Goal: Information Seeking & Learning: Learn about a topic

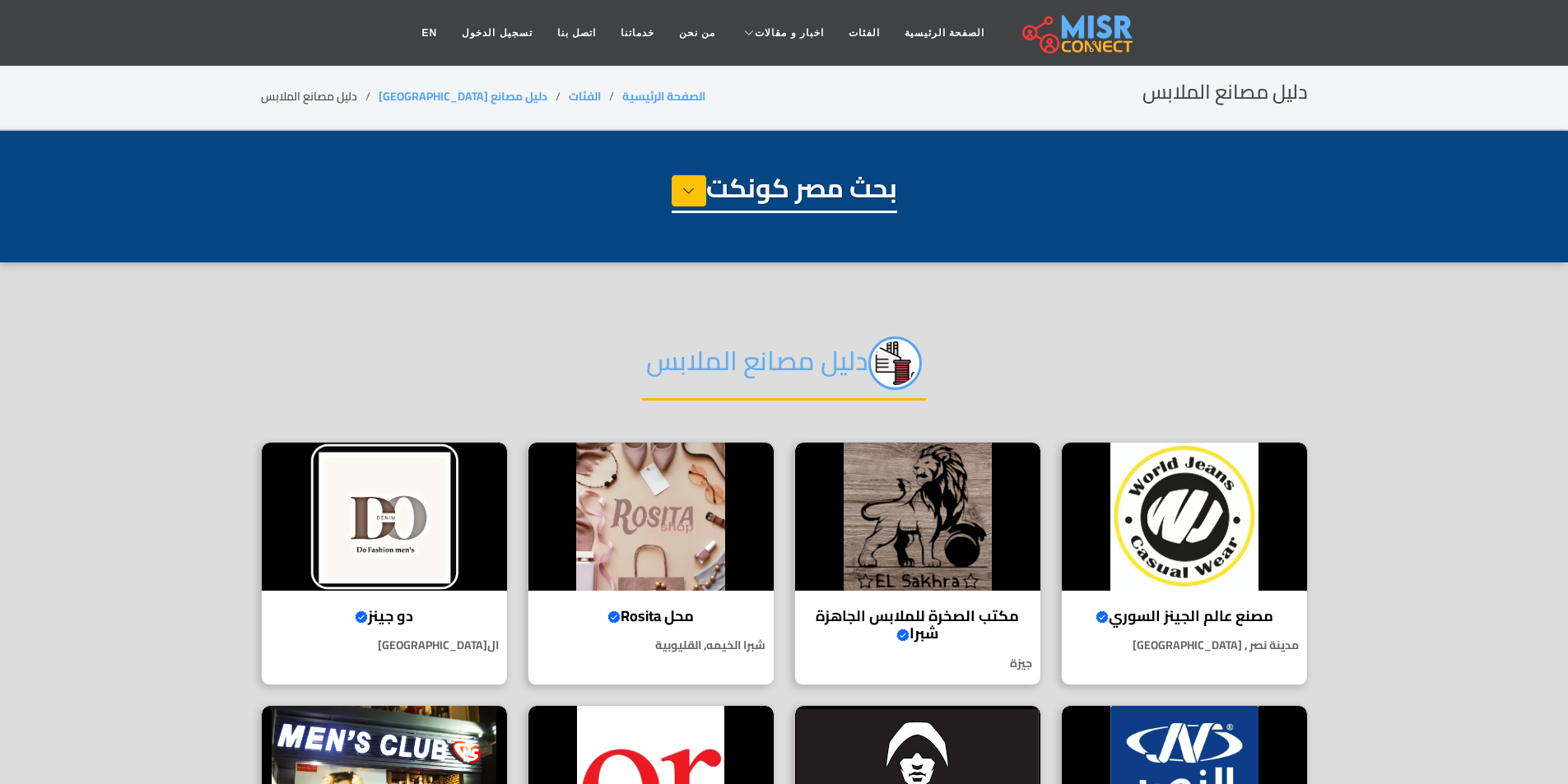
select select "**********"
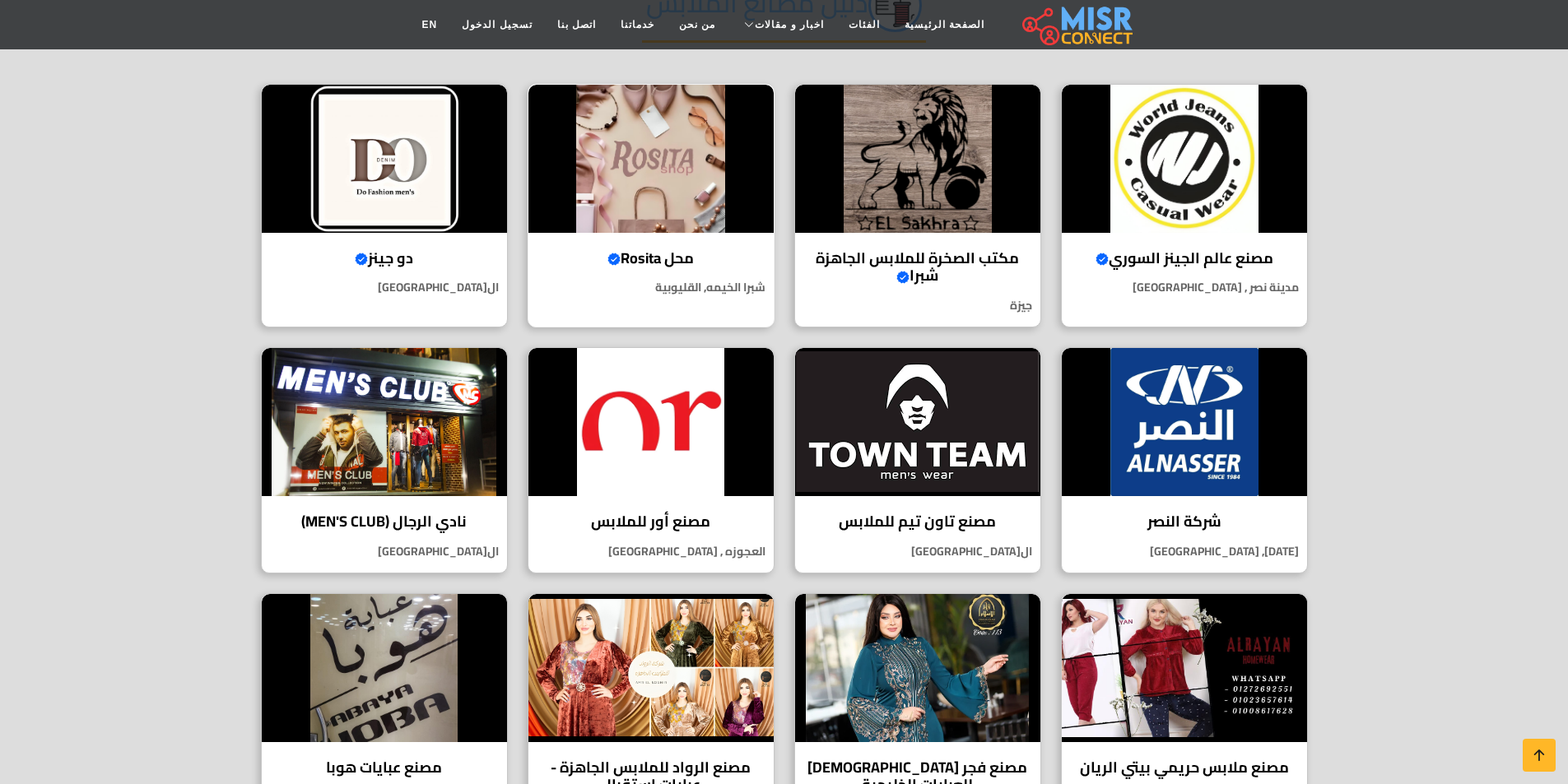
scroll to position [329, 0]
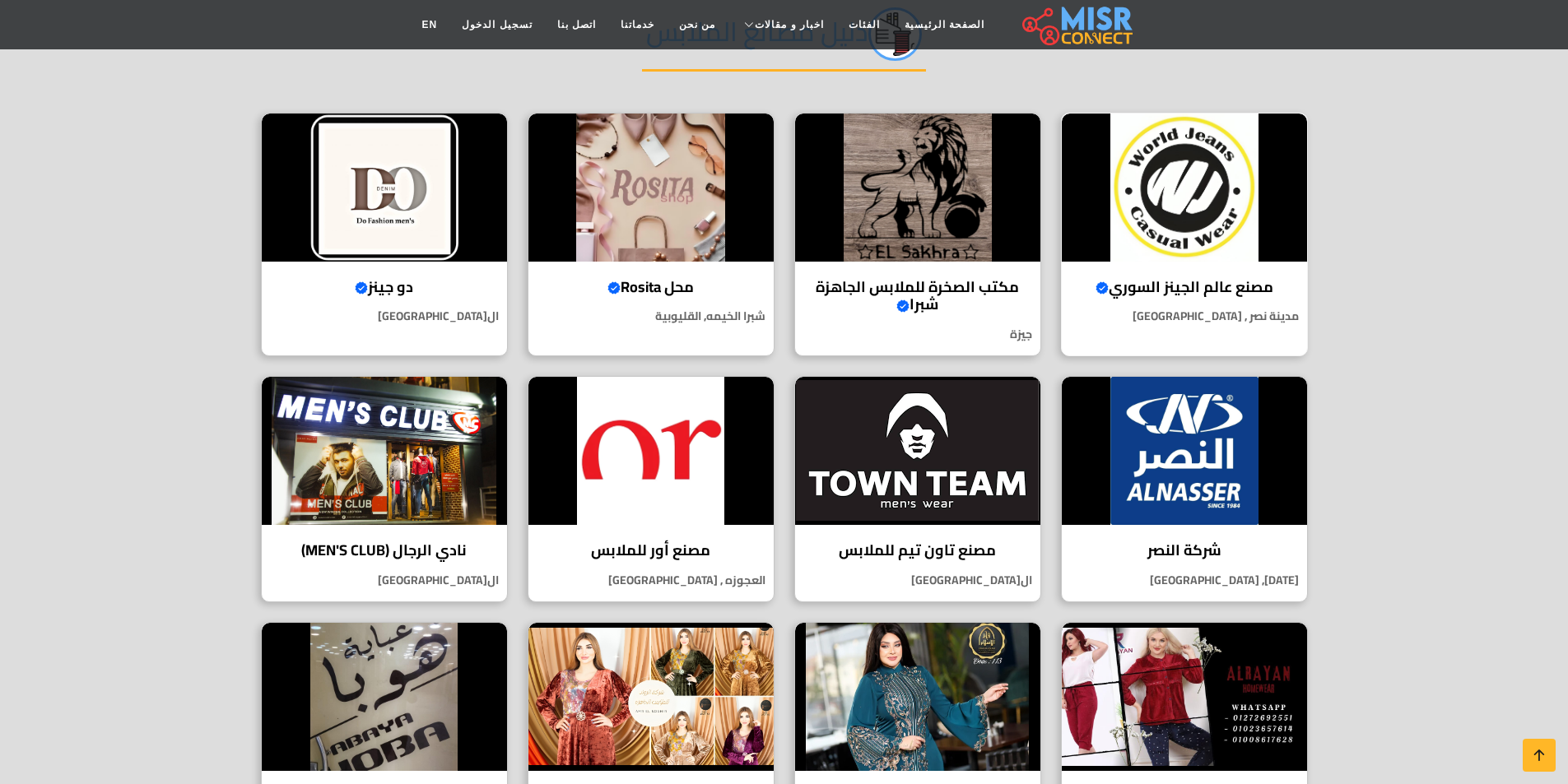
click at [1228, 301] on div "مصنع عالم الجينز السوري Verified account جودة سورية تُلبس.. وثقة تُحكى! مدينة ن…" at bounding box center [1184, 234] width 247 height 244
click at [920, 216] on img at bounding box center [918, 188] width 246 height 148
click at [355, 217] on img at bounding box center [384, 188] width 246 height 148
click at [935, 421] on img at bounding box center [918, 451] width 246 height 148
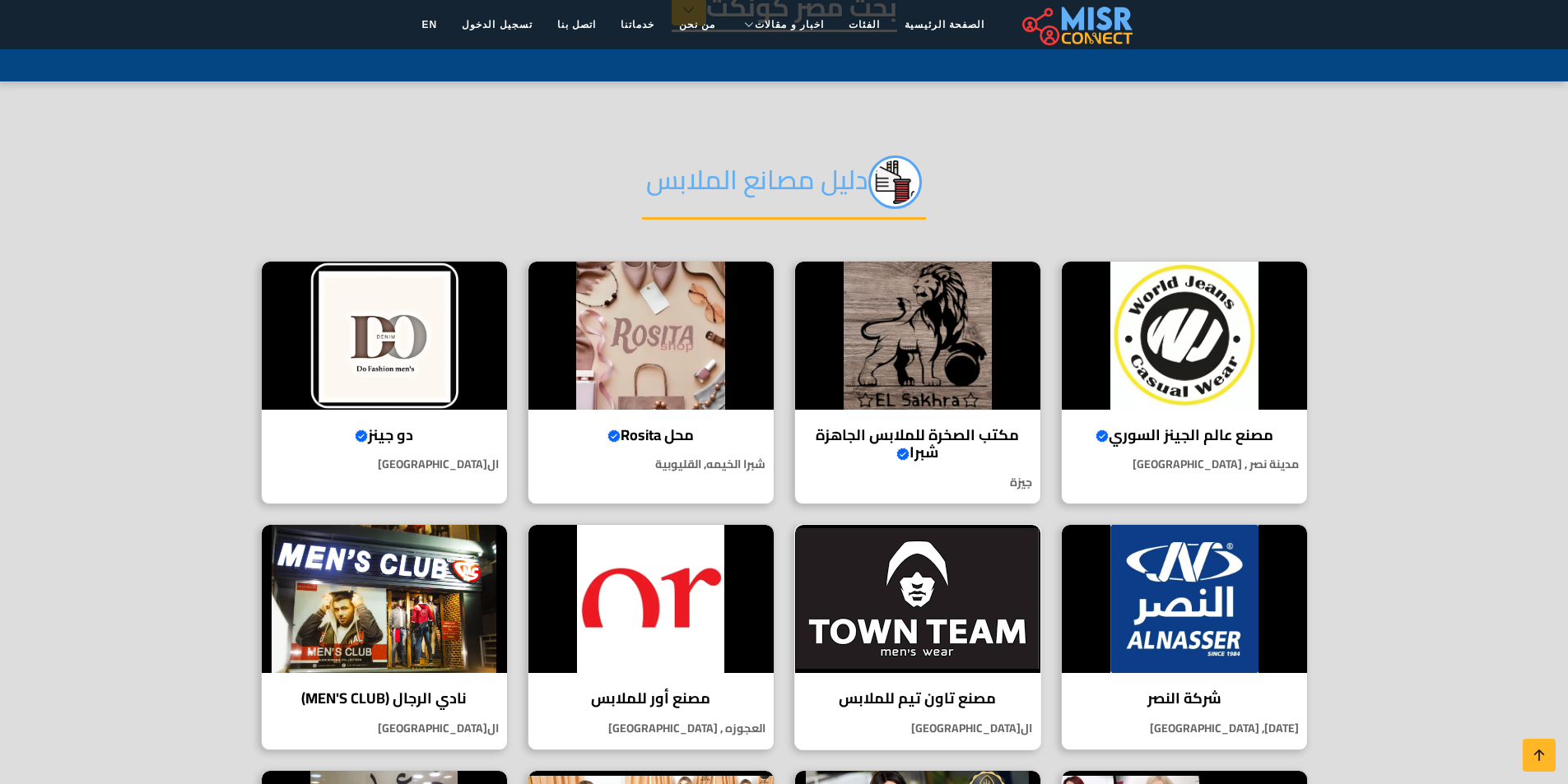
scroll to position [164, 0]
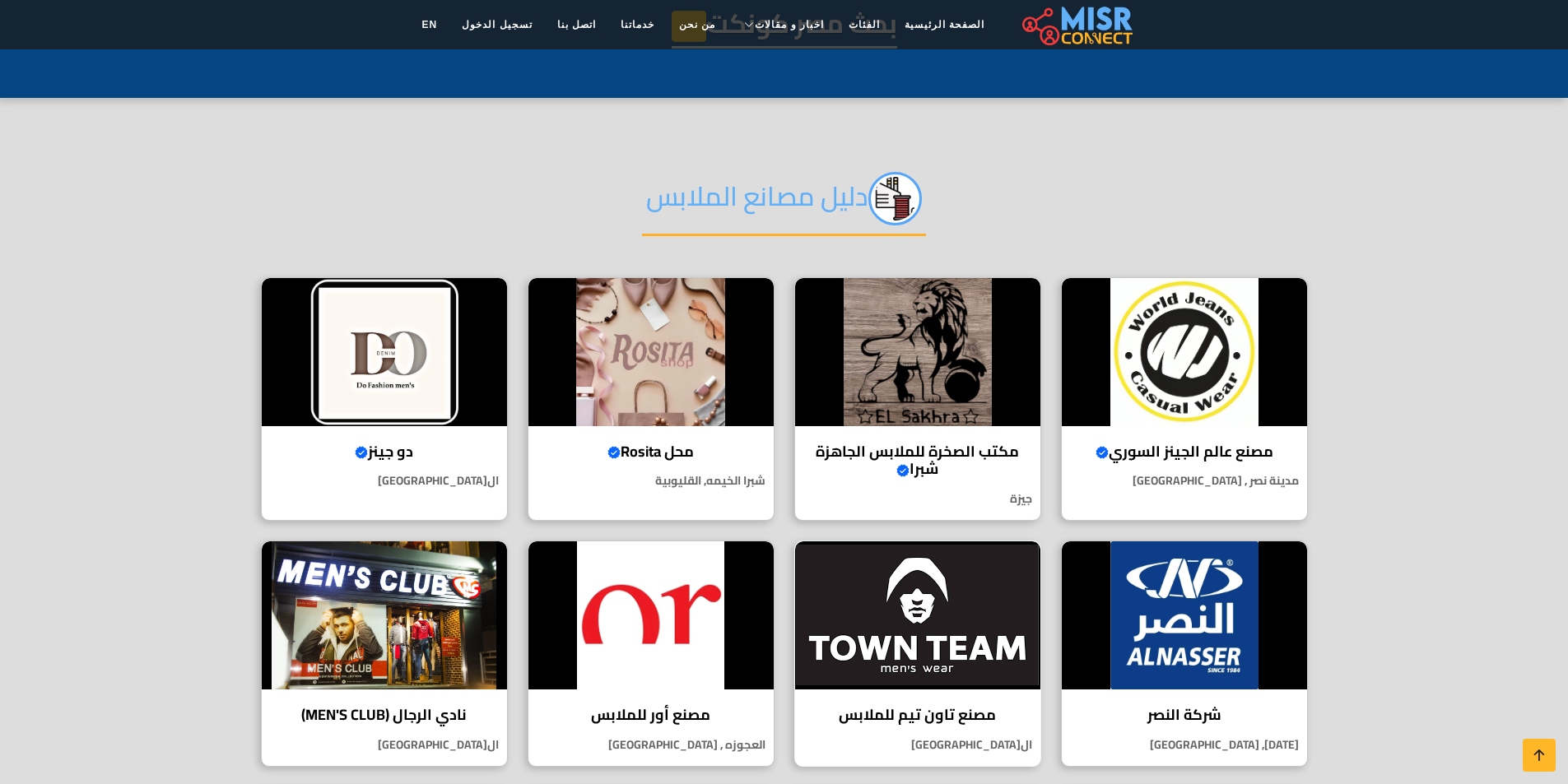
click at [919, 581] on img at bounding box center [918, 615] width 246 height 148
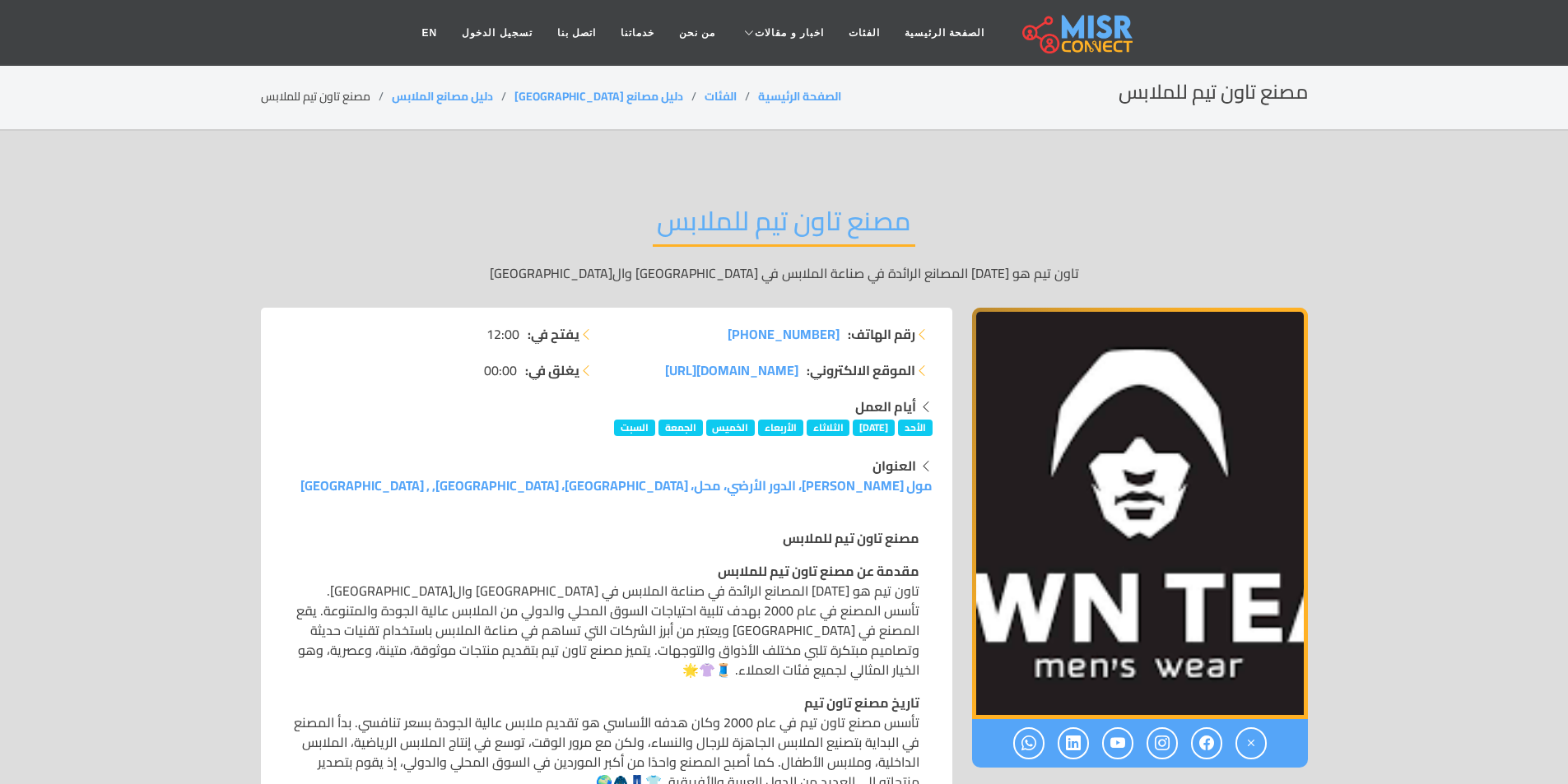
click at [307, 103] on li "مصنع تاون تيم للملابس" at bounding box center [326, 96] width 131 height 18
click at [545, 91] on link "دليل مصانع [GEOGRAPHIC_DATA]" at bounding box center [599, 96] width 169 height 21
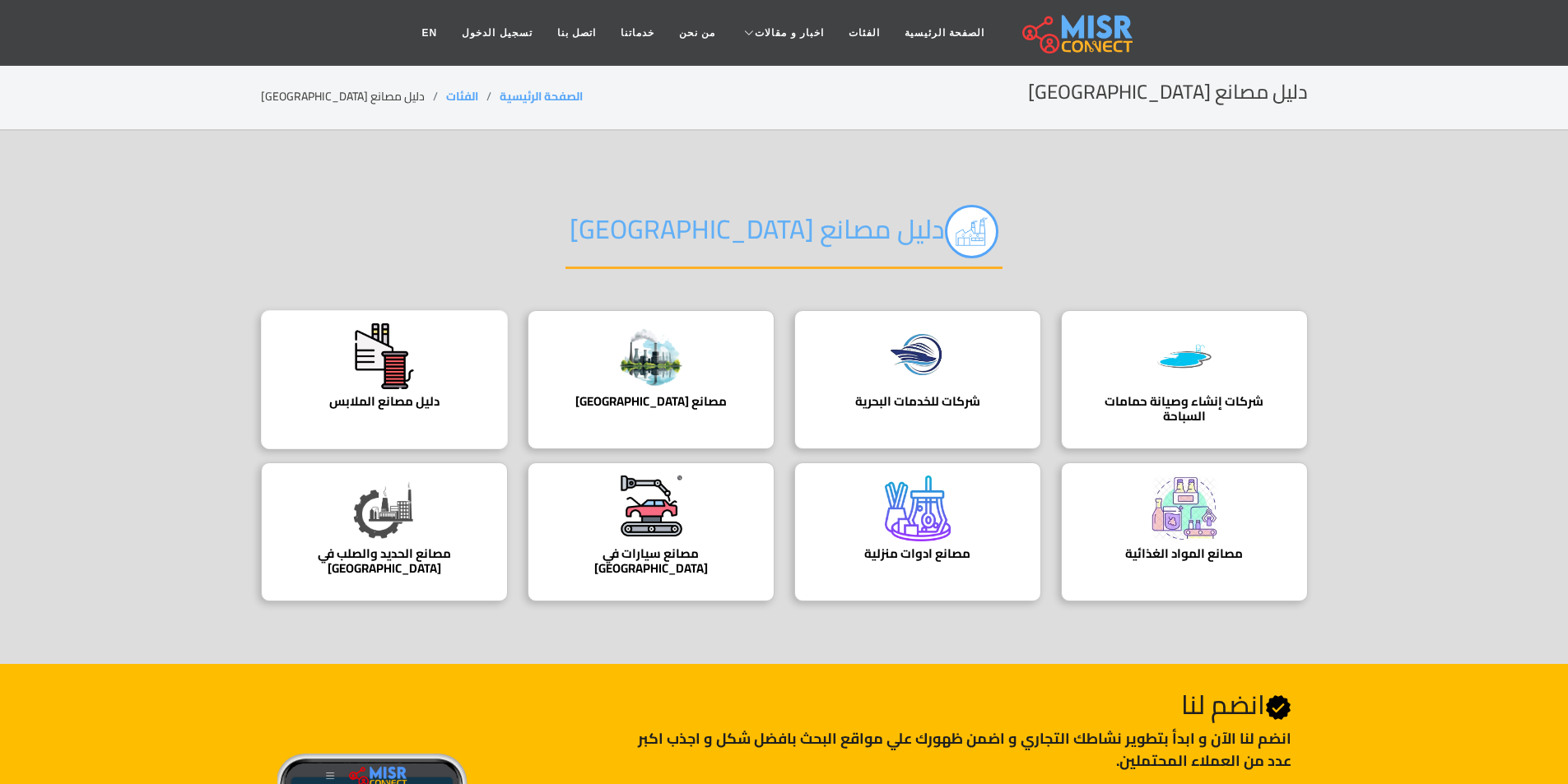
click at [473, 392] on div "دليل مصانع الملابس دليل مصانع الملابس في مصر" at bounding box center [384, 379] width 247 height 139
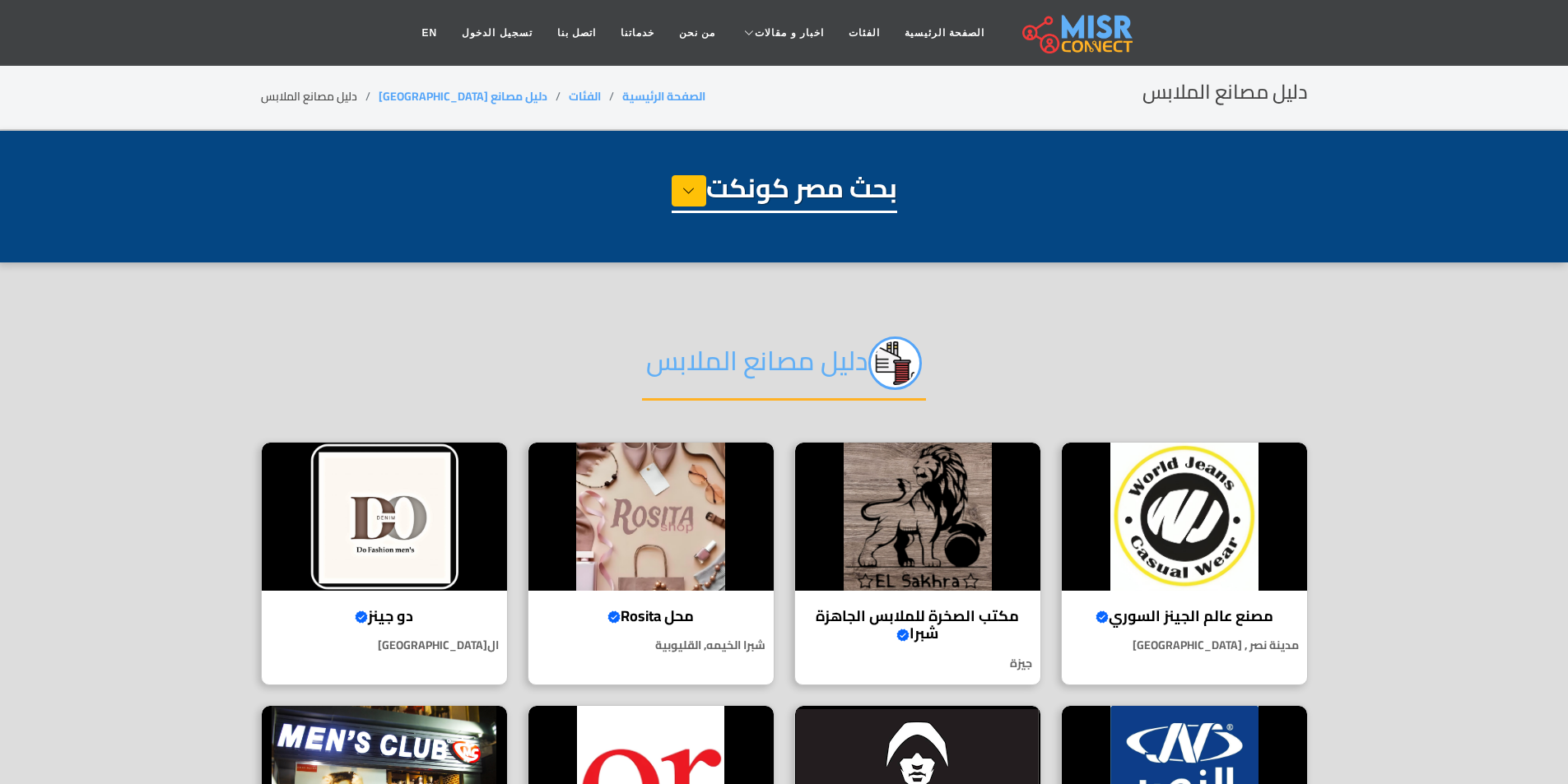
select select "**********"
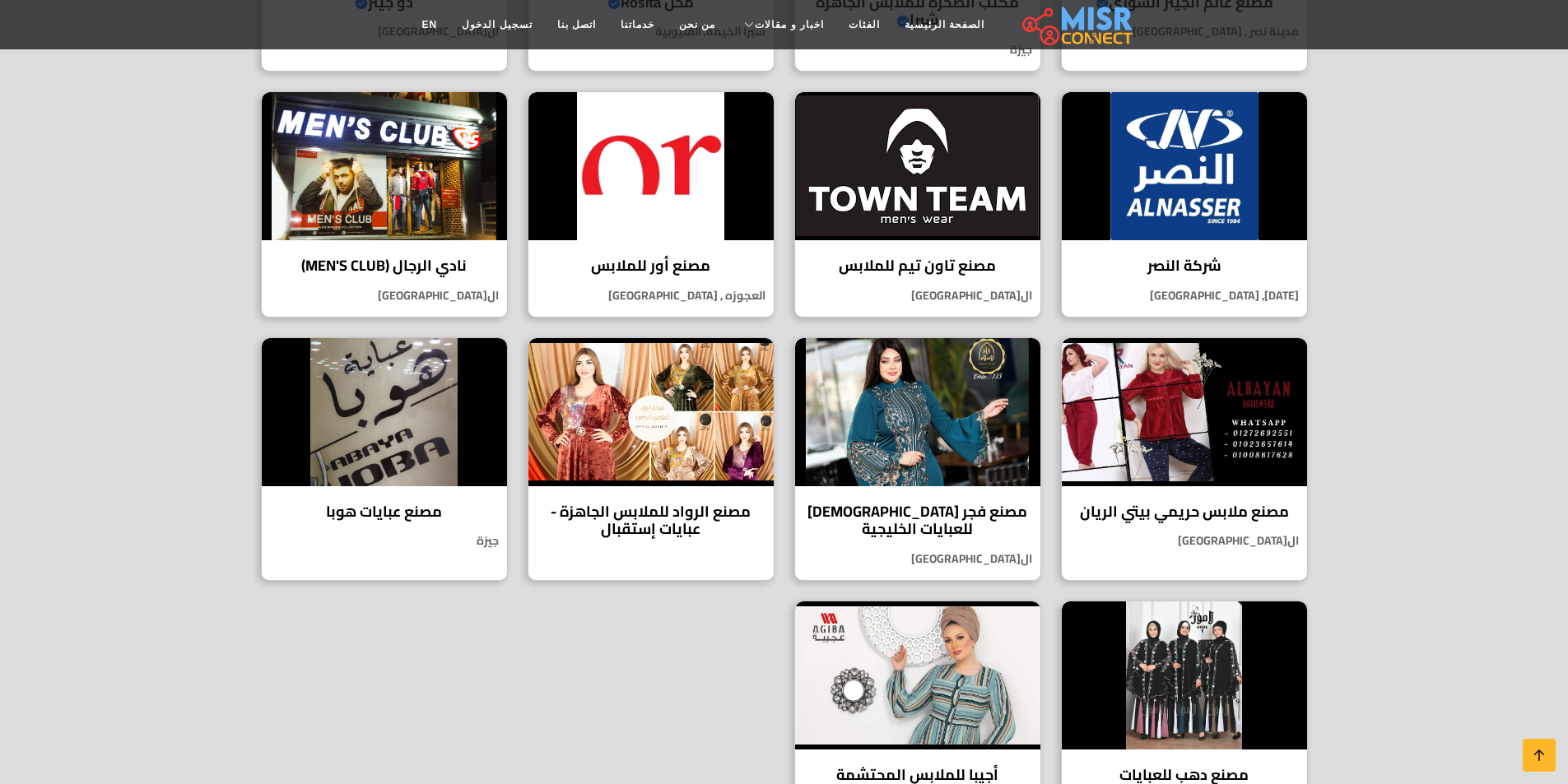
scroll to position [576, 0]
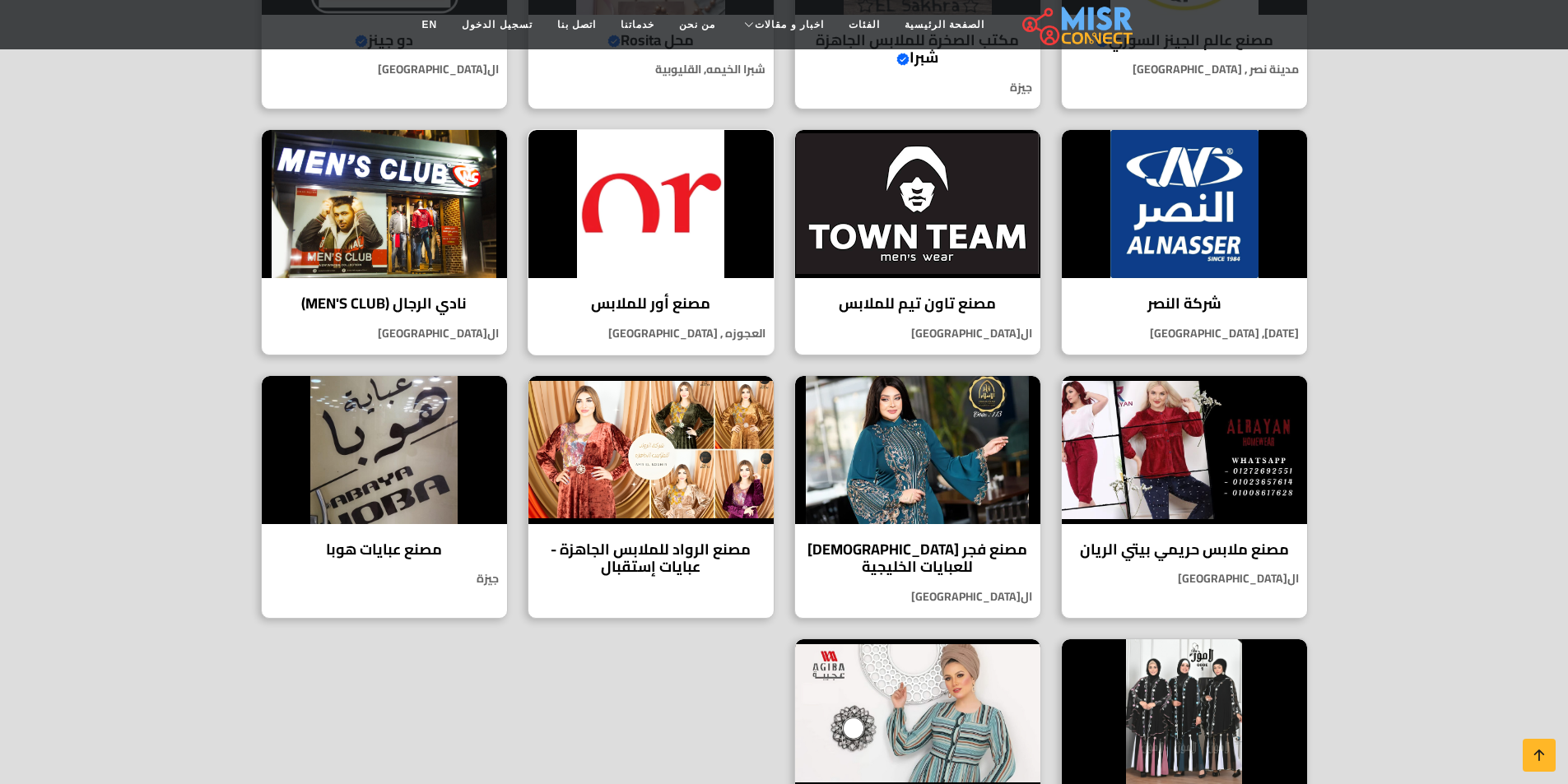
click at [646, 177] on img at bounding box center [651, 203] width 246 height 148
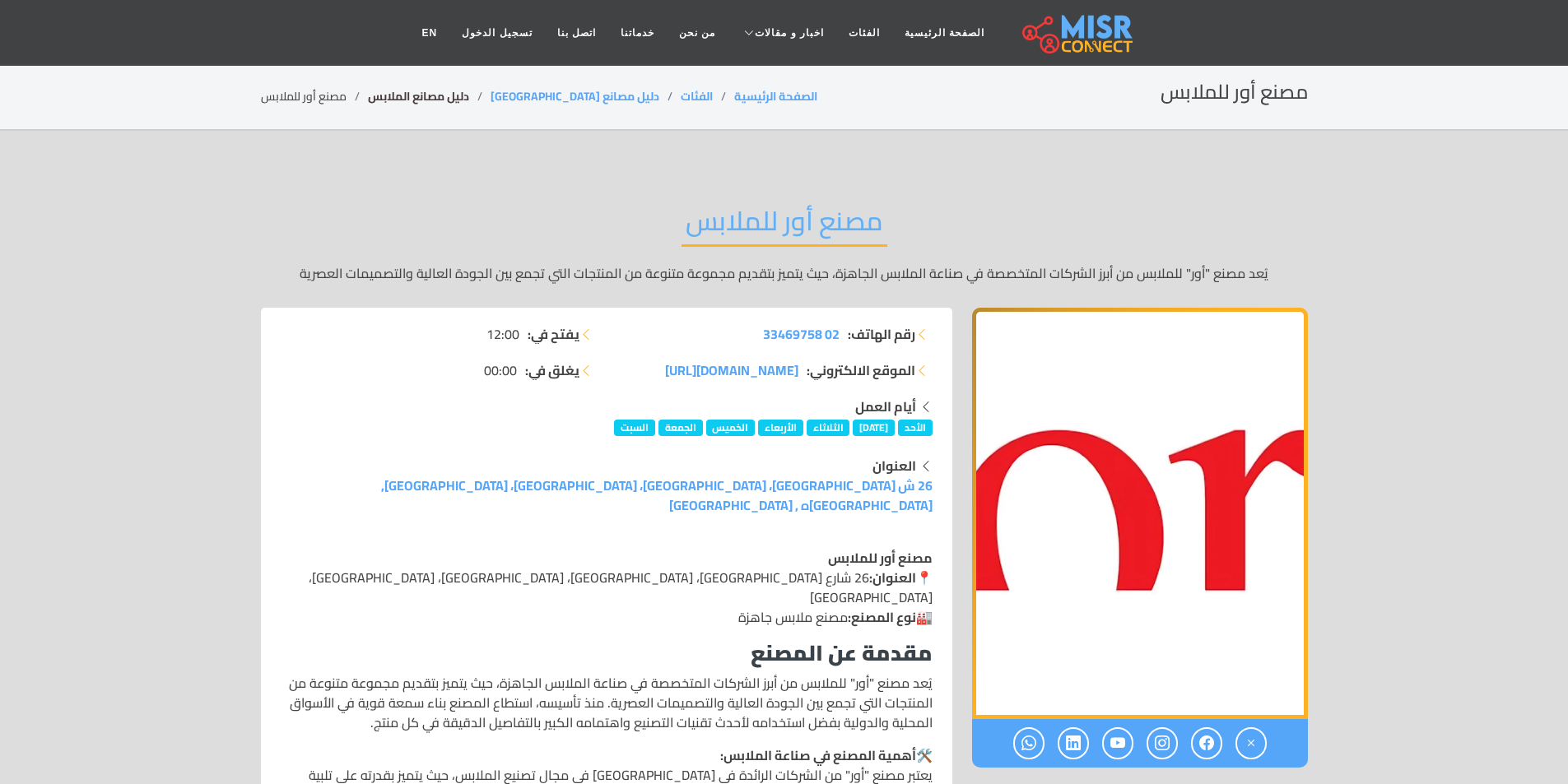
click at [439, 100] on link "دليل مصانع الملابس" at bounding box center [418, 96] width 101 height 21
click at [439, 93] on link "دليل مصانع الملابس" at bounding box center [418, 96] width 101 height 21
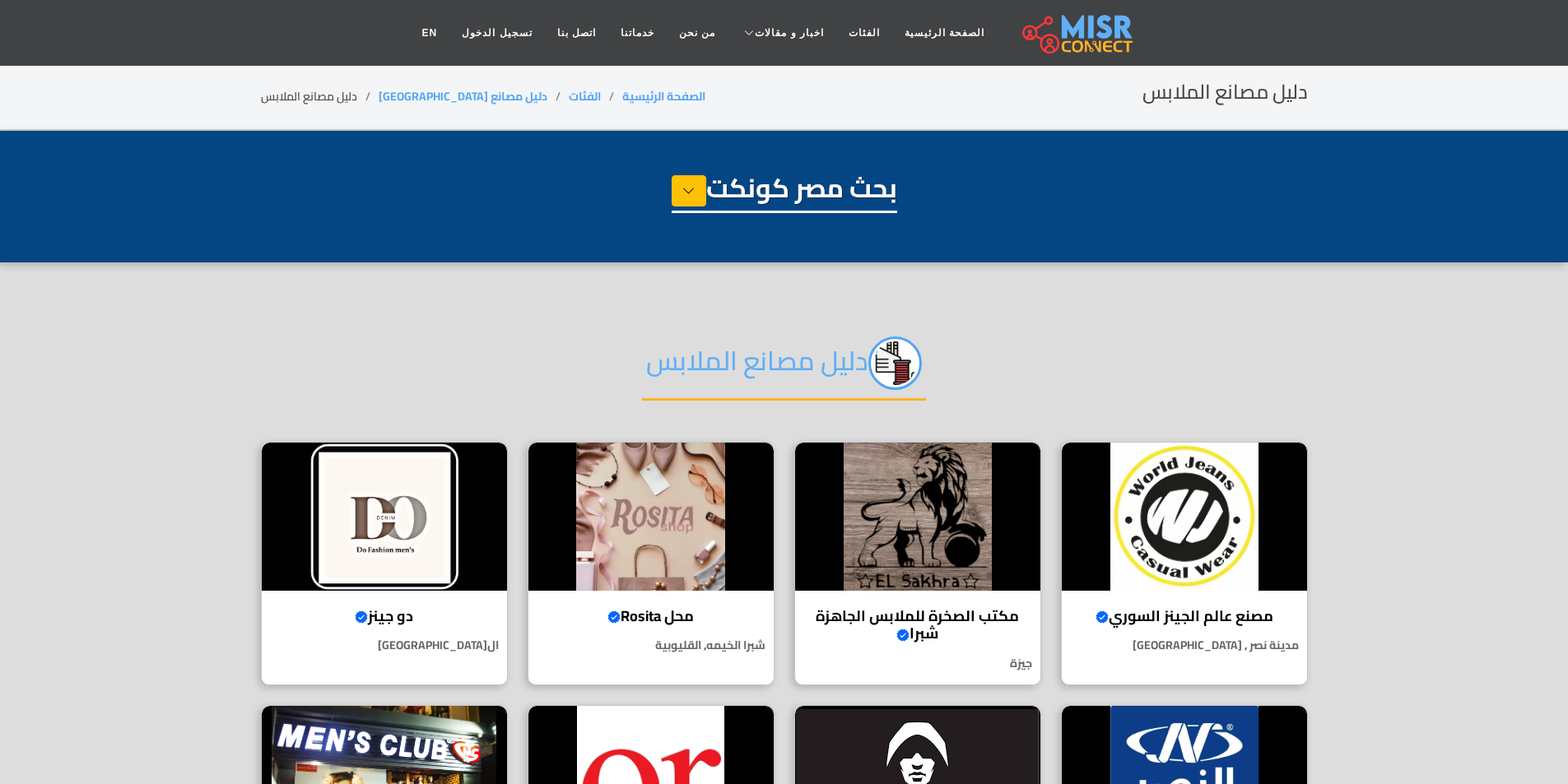
select select "**********"
click at [586, 80] on div "دليل مصانع الملابس الصفحة الرئيسية الفئات دليل مصانع مصر دليل مصانع الملابس" at bounding box center [784, 96] width 1047 height 32
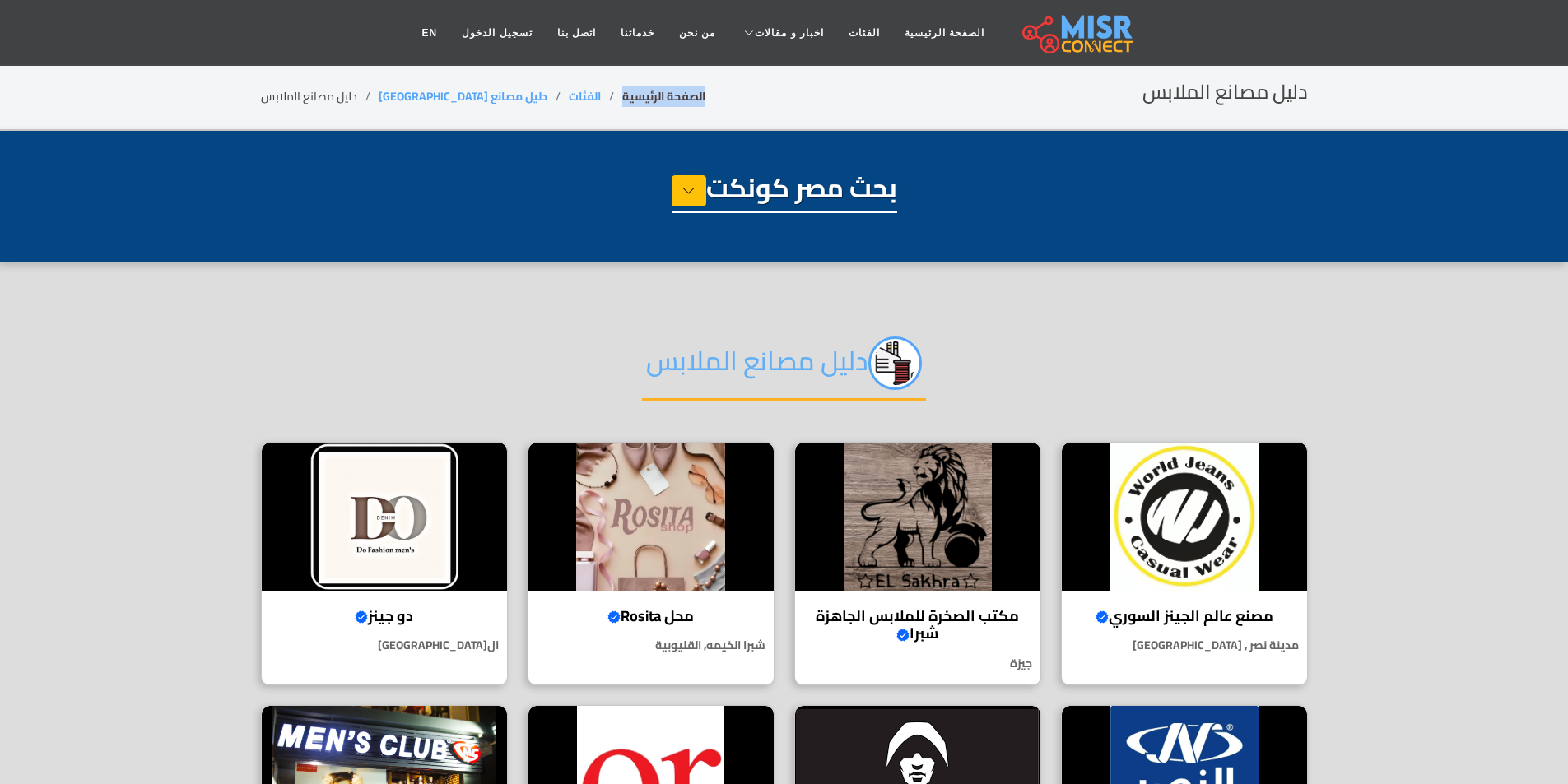
click at [622, 96] on link "الصفحة الرئيسية" at bounding box center [663, 96] width 83 height 21
click at [569, 99] on link "الفئات" at bounding box center [585, 96] width 32 height 21
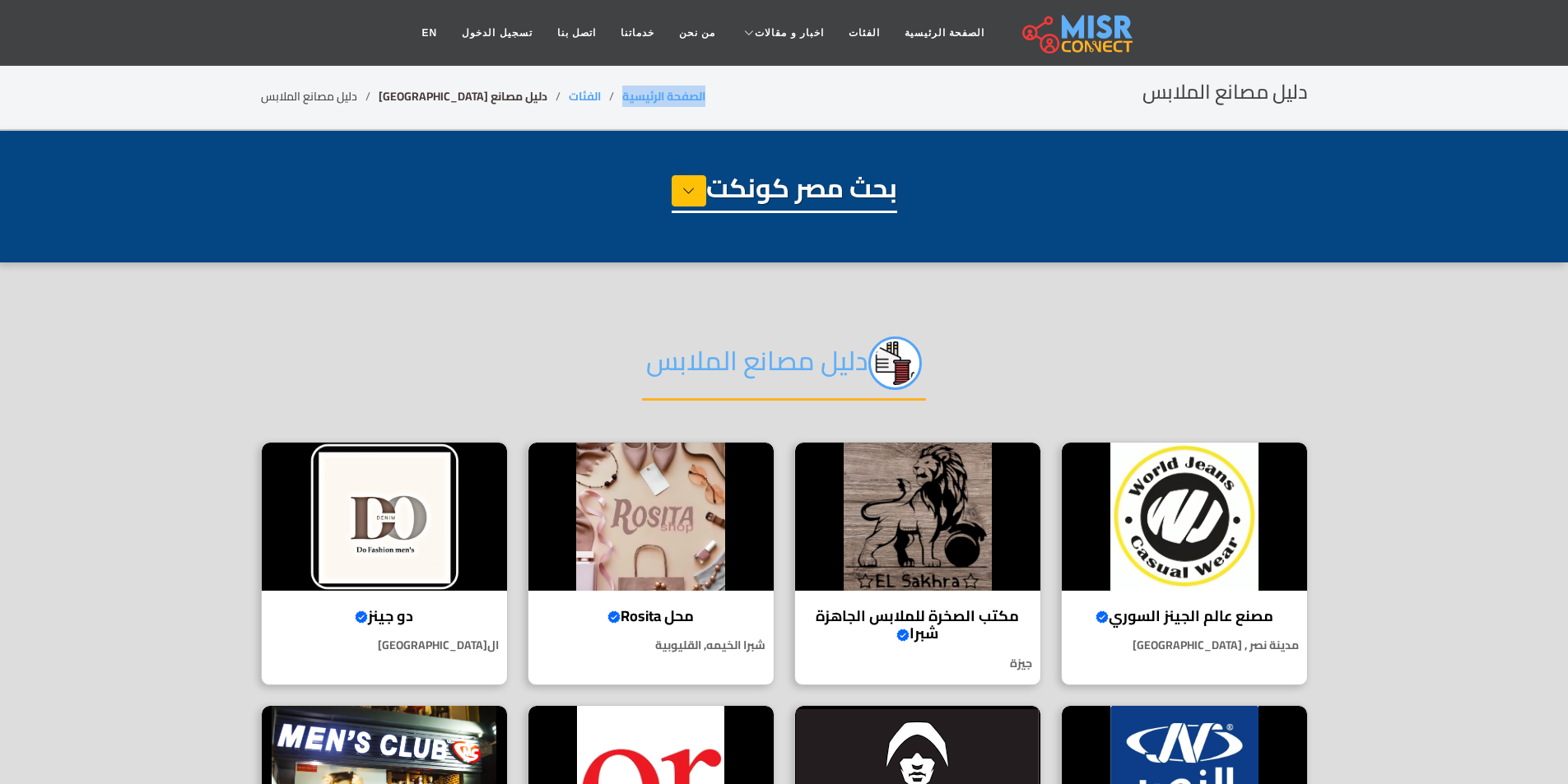
click at [418, 102] on link "دليل مصانع [GEOGRAPHIC_DATA]" at bounding box center [463, 96] width 169 height 21
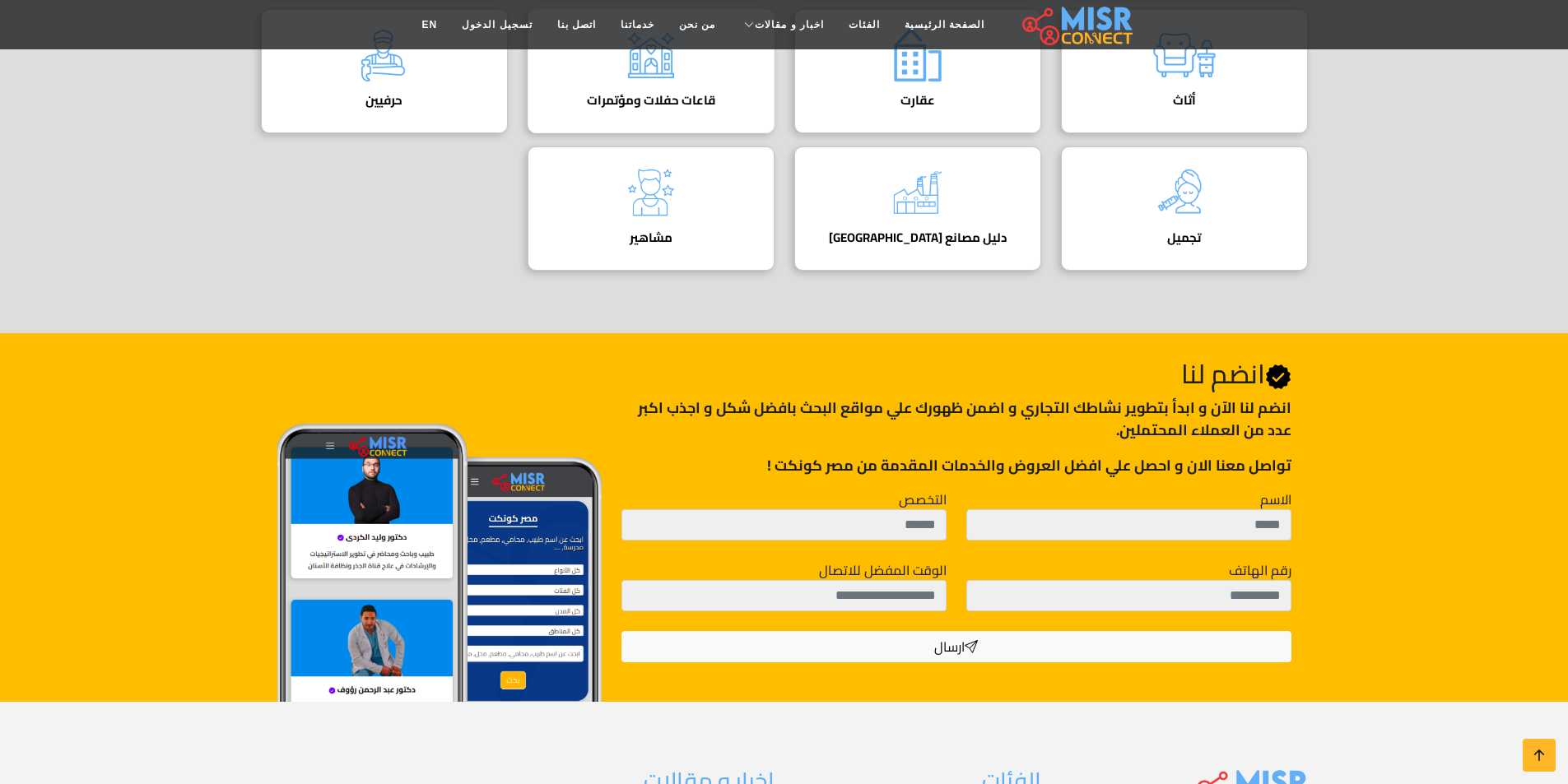
scroll to position [971, 0]
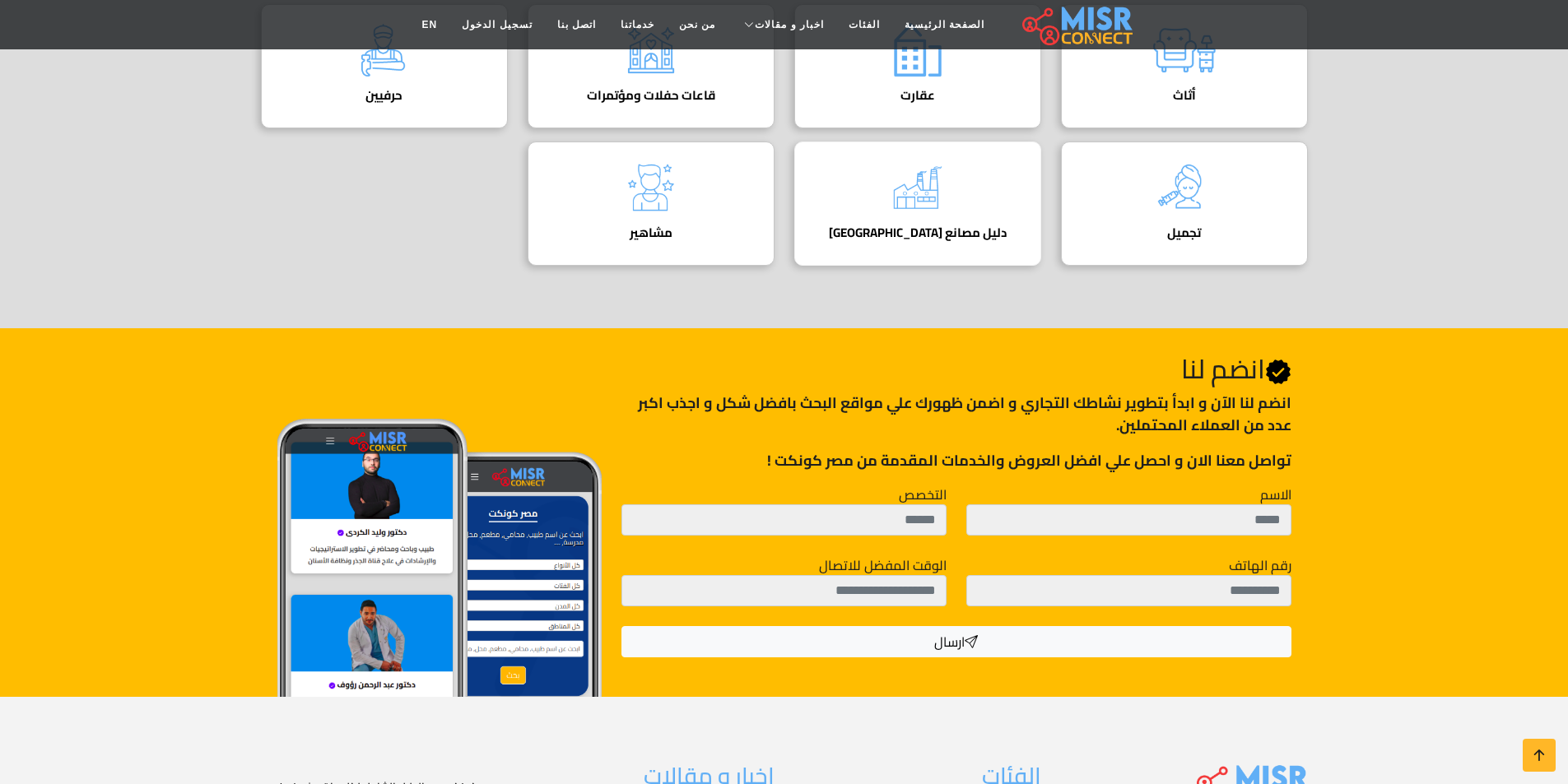
click at [939, 217] on img at bounding box center [918, 188] width 66 height 66
